Goal: Navigation & Orientation: Find specific page/section

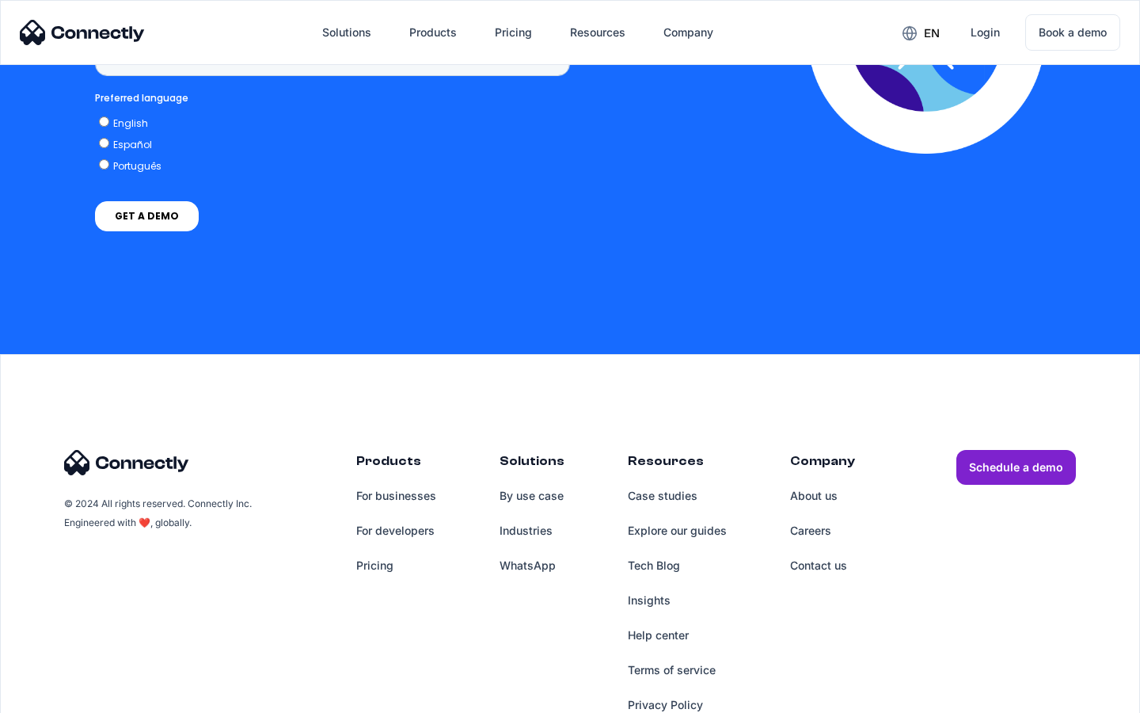
scroll to position [1200, 0]
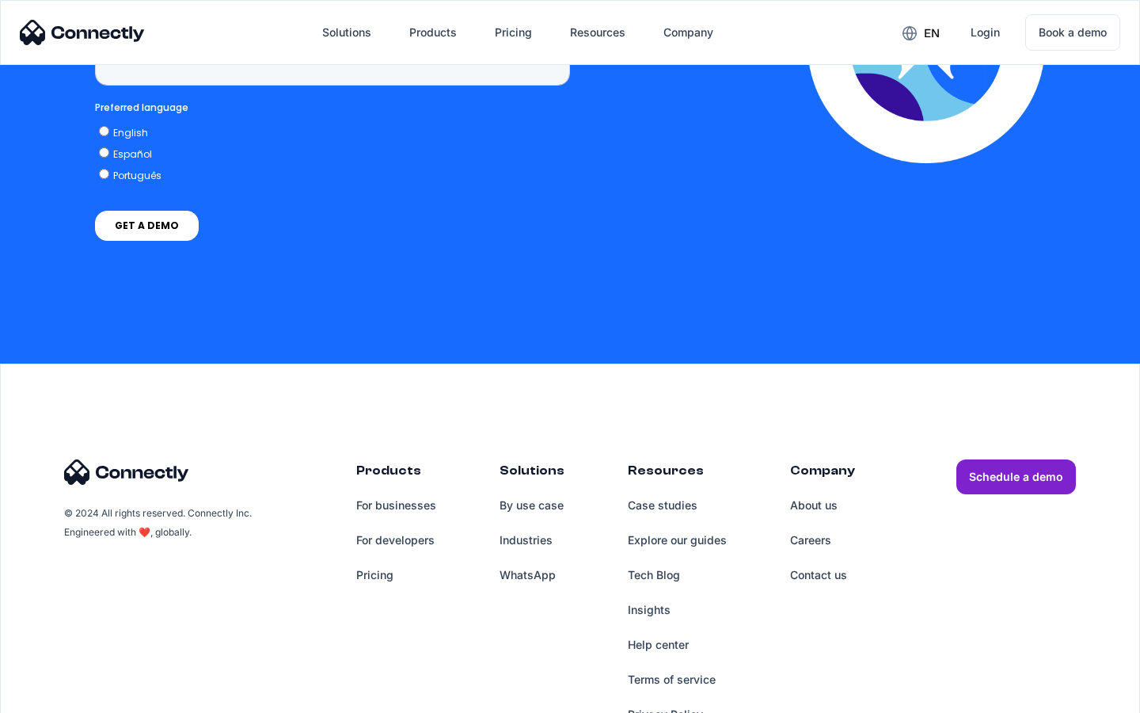
scroll to position [4032, 0]
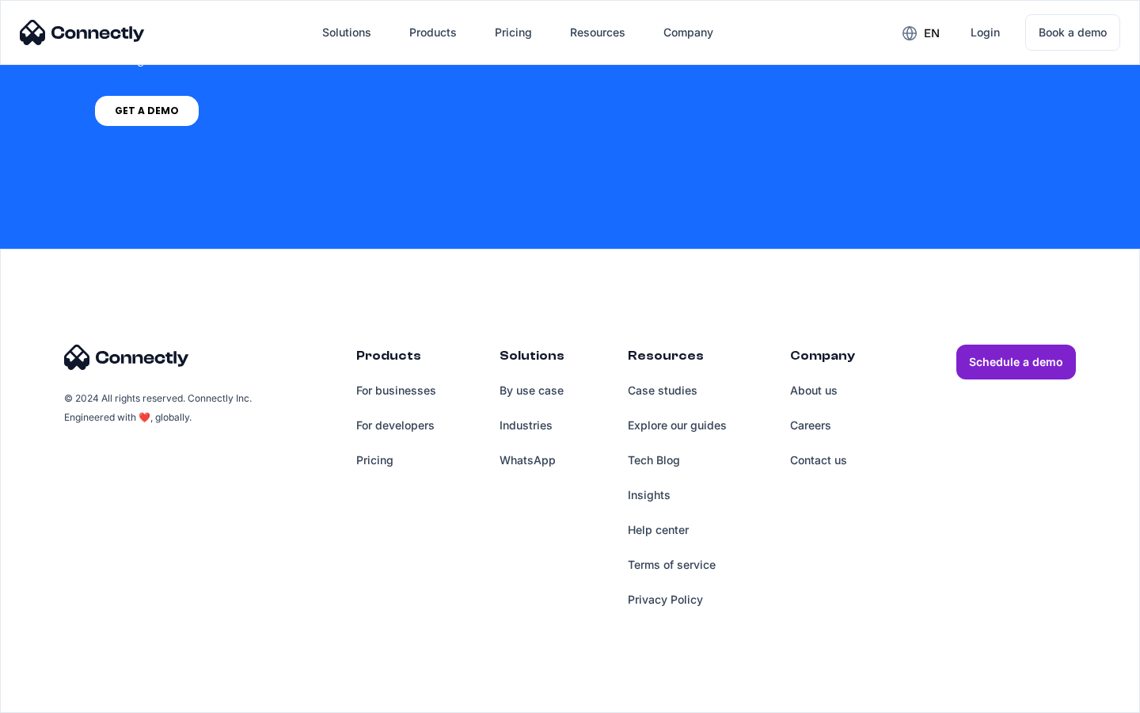
scroll to position [4618, 0]
